Goal: Information Seeking & Learning: Find specific fact

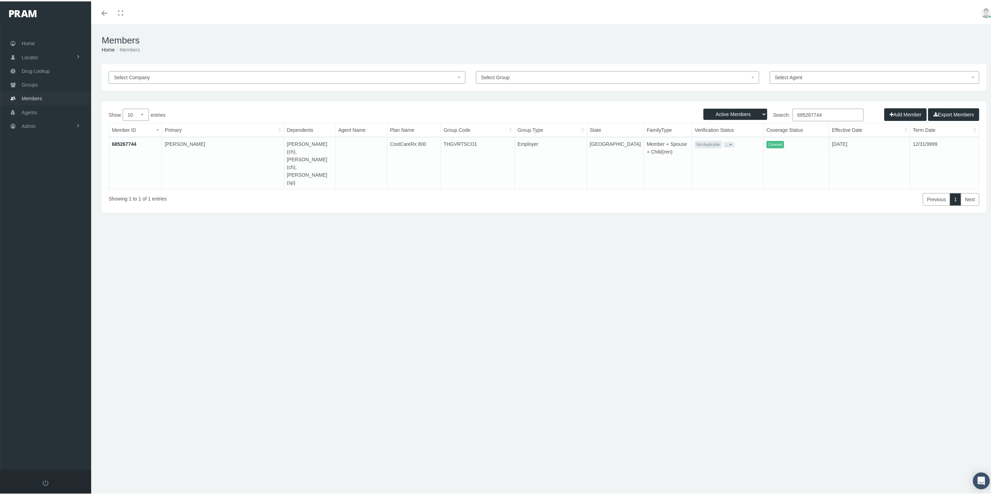
click at [43, 95] on link "Members" at bounding box center [45, 97] width 91 height 14
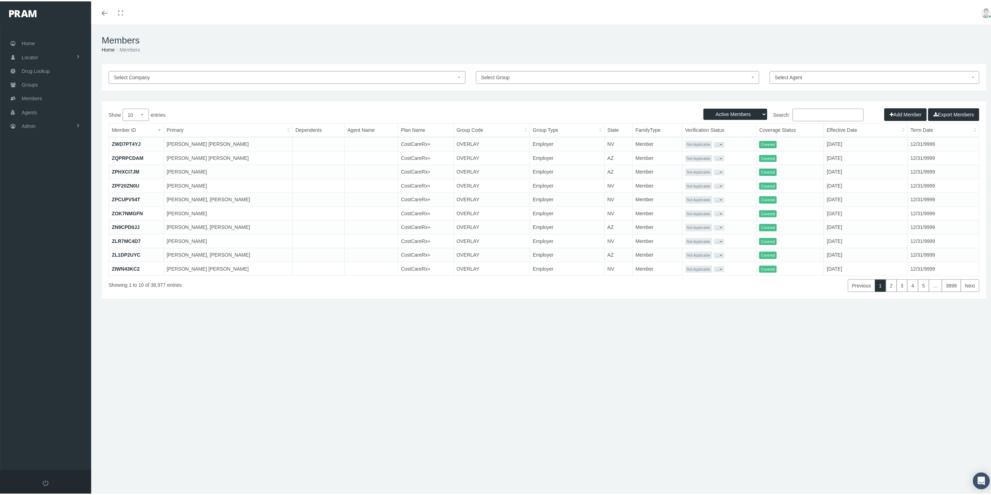
click at [807, 114] on input "Search:" at bounding box center [828, 113] width 71 height 13
paste input "Katherine Janosz"
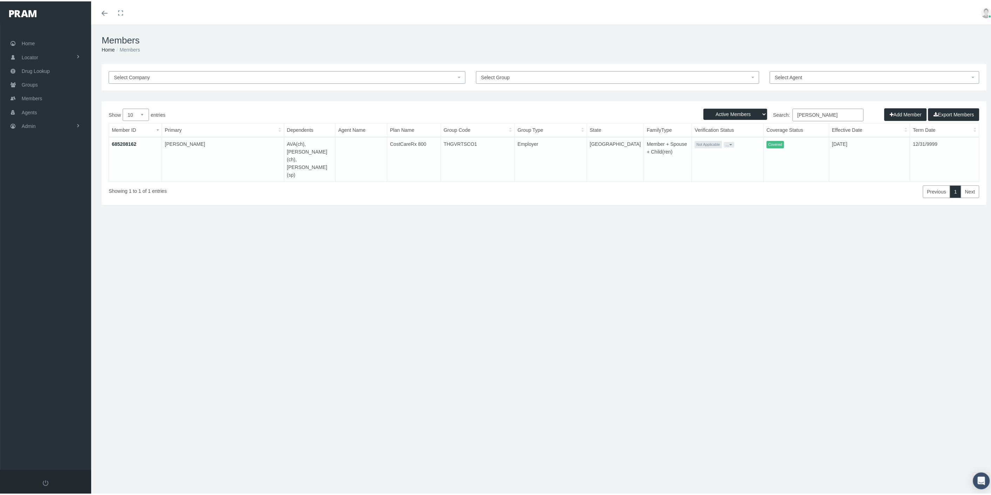
type input "Katherine Janosz"
click at [119, 143] on link "685208162" at bounding box center [124, 143] width 25 height 6
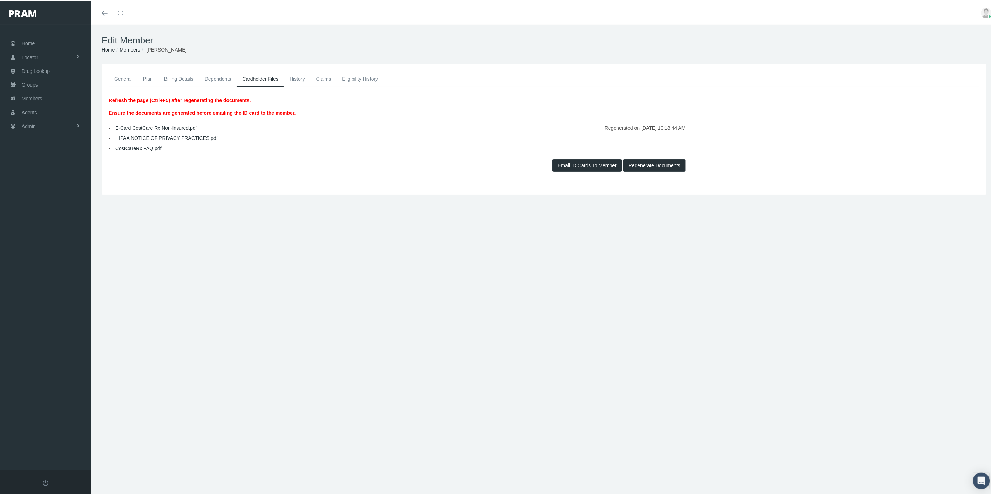
click at [371, 80] on link "Eligibility History" at bounding box center [360, 77] width 47 height 15
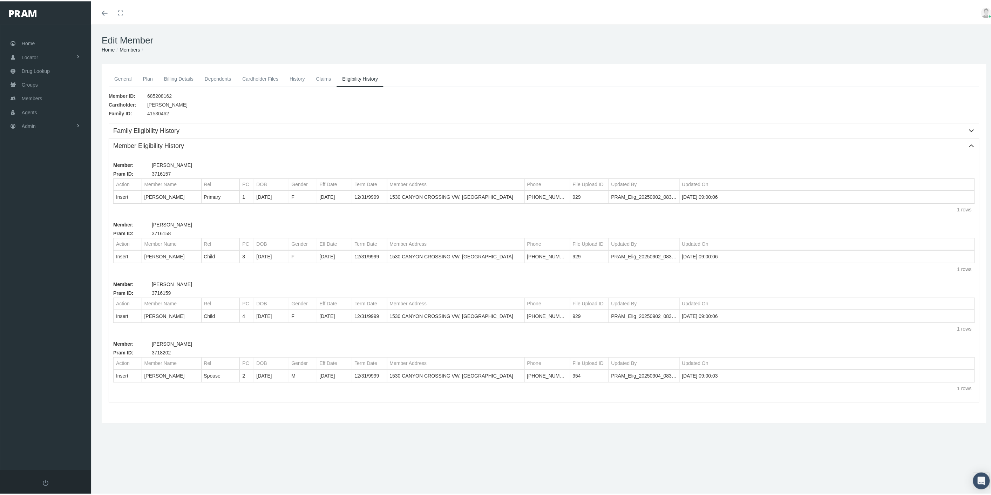
click at [118, 77] on link "General" at bounding box center [123, 77] width 29 height 15
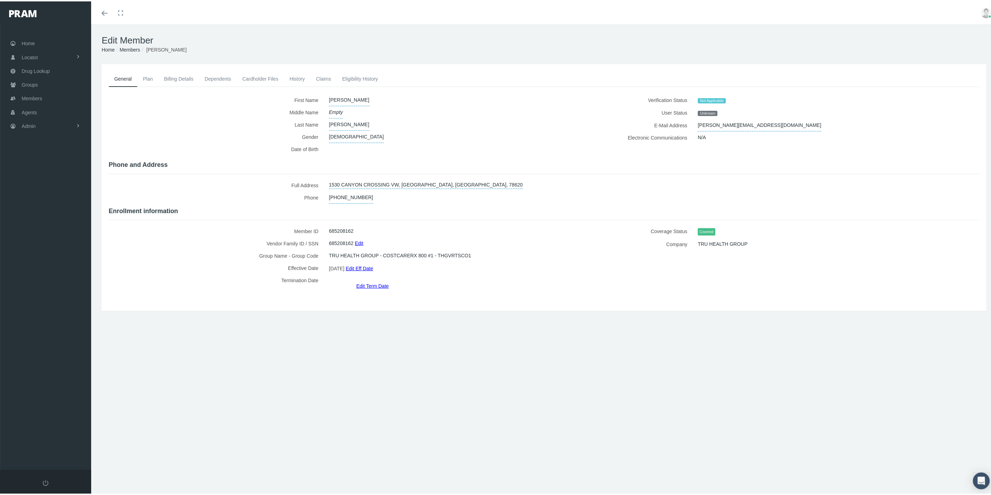
click at [361, 79] on link "Eligibility History" at bounding box center [360, 77] width 47 height 15
click at [456, 254] on span "TRU HEALTH GROUP - COSTCARERX 800 #1 - THGVRTSCO1" at bounding box center [400, 254] width 142 height 12
copy span "THGVRTSCO1"
click at [38, 81] on link "Groups" at bounding box center [45, 83] width 91 height 14
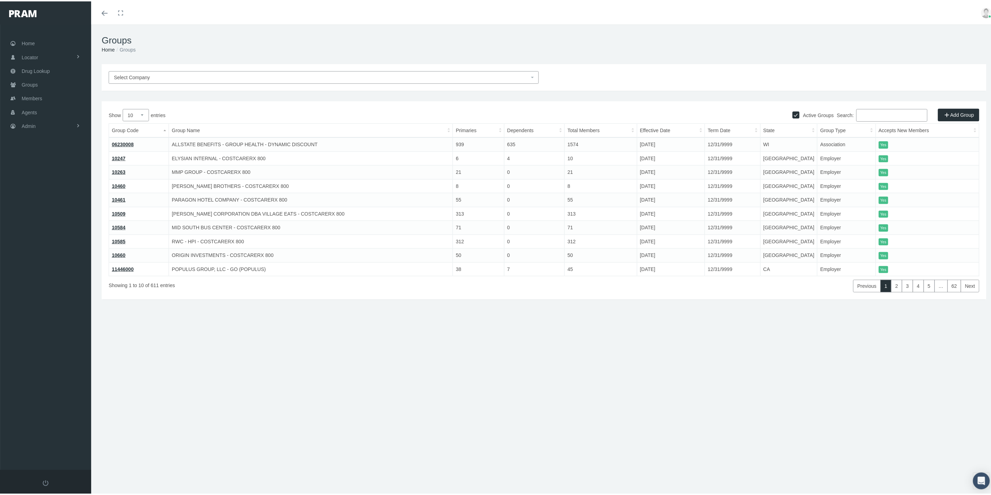
click at [870, 113] on input "Search:" at bounding box center [892, 114] width 71 height 13
paste input "THGVRTSCO1"
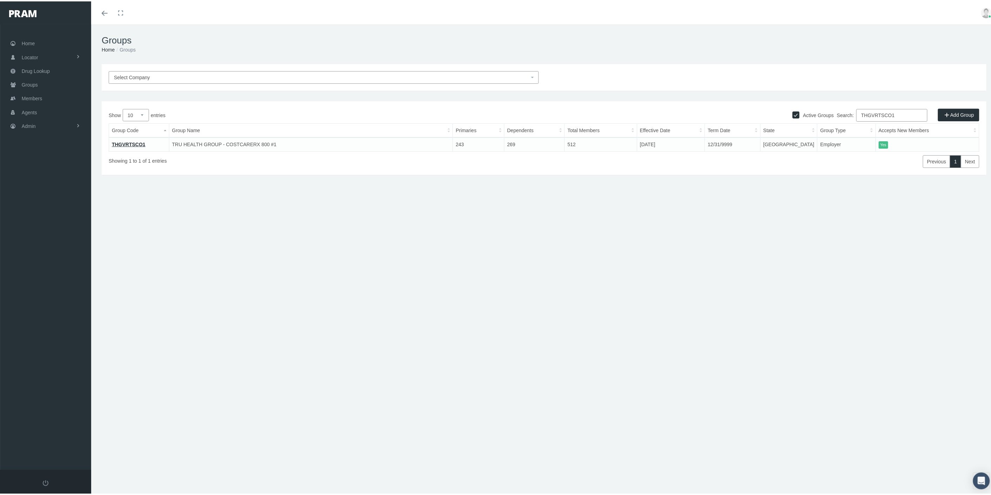
type input "THGVRTSCO1"
click at [128, 144] on link "THGVRTSCO1" at bounding box center [129, 143] width 34 height 6
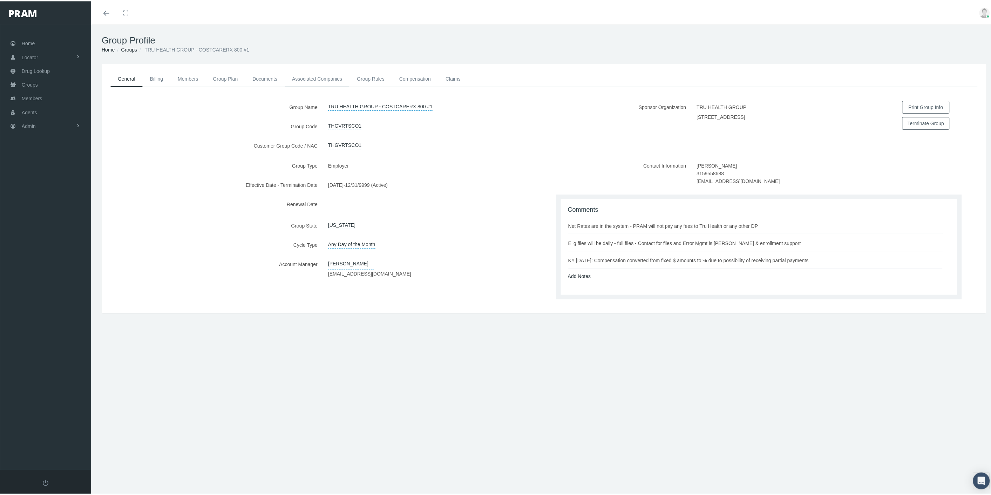
click at [331, 78] on link "Associated Companies" at bounding box center [317, 77] width 65 height 15
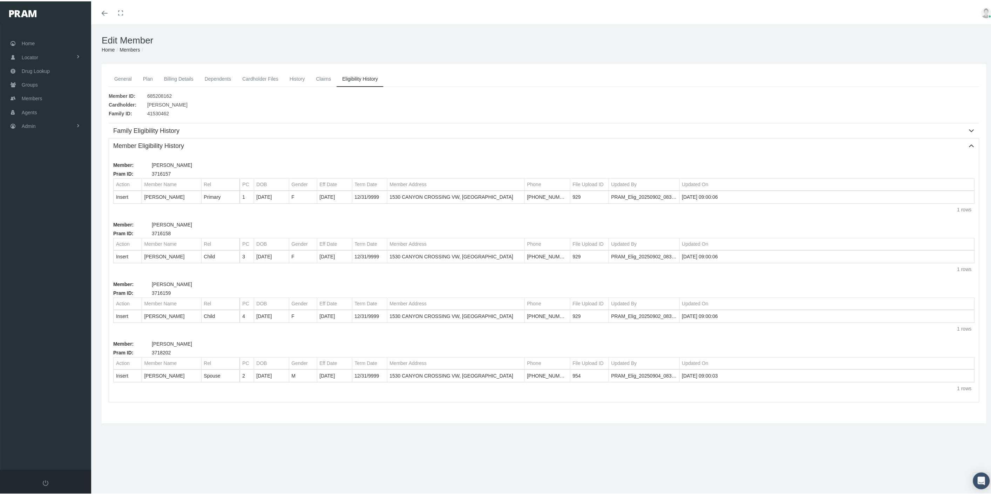
drag, startPoint x: 201, startPoint y: 103, endPoint x: 148, endPoint y: 104, distance: 52.9
click at [148, 104] on div "Cardholder: [PERSON_NAME]" at bounding box center [544, 103] width 871 height 9
copy span "[PERSON_NAME]"
click at [162, 93] on span "685208162" at bounding box center [159, 94] width 25 height 9
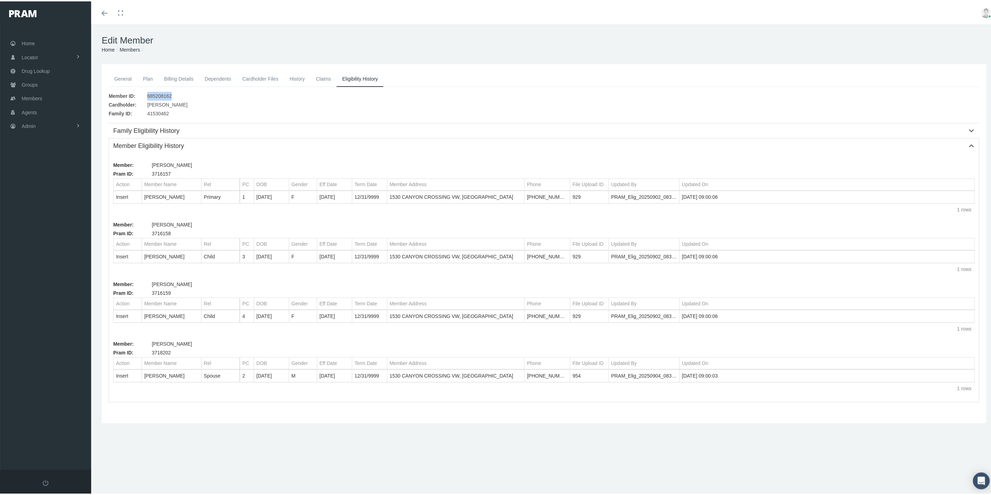
copy span "685208162"
